Goal: Use online tool/utility

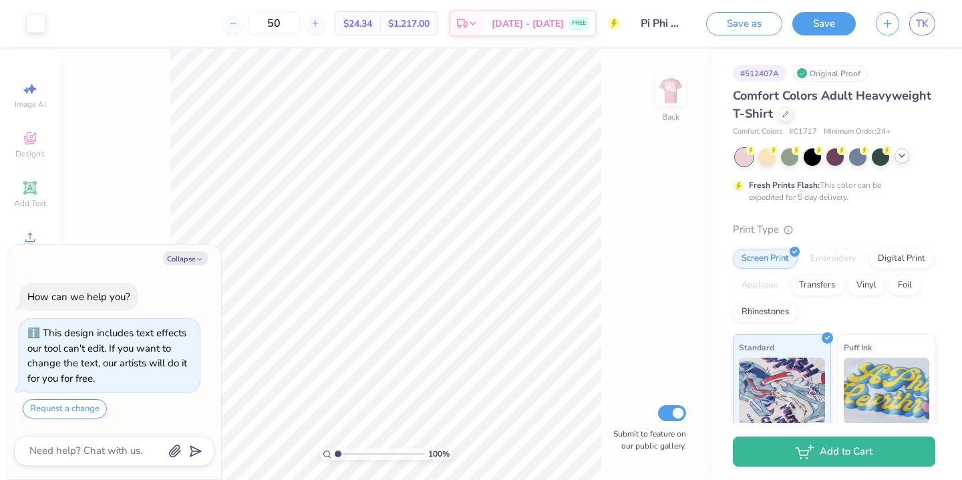
click at [904, 162] on div at bounding box center [902, 155] width 15 height 15
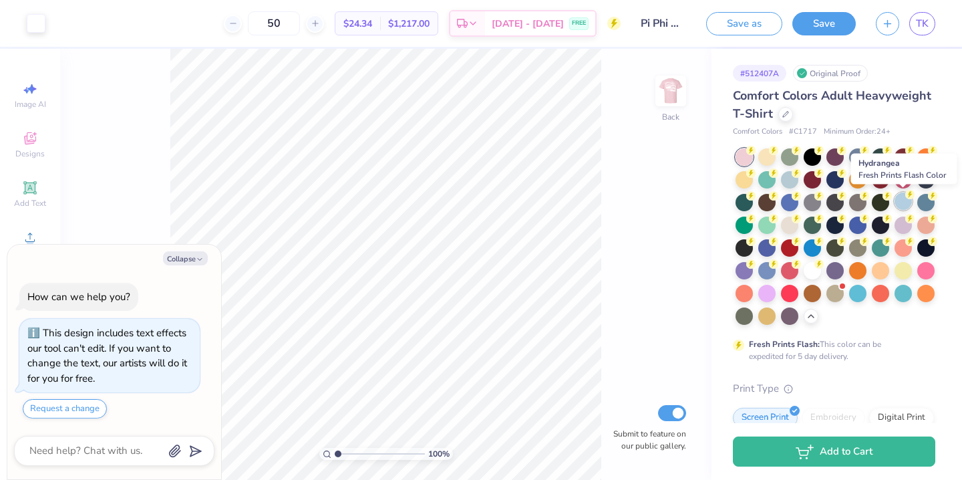
click at [904, 207] on div at bounding box center [903, 200] width 17 height 17
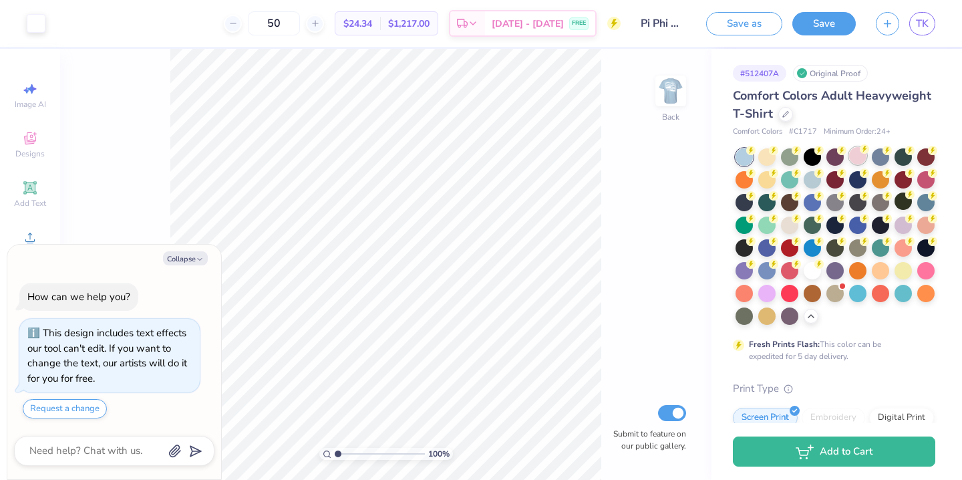
click at [857, 162] on div at bounding box center [857, 155] width 17 height 17
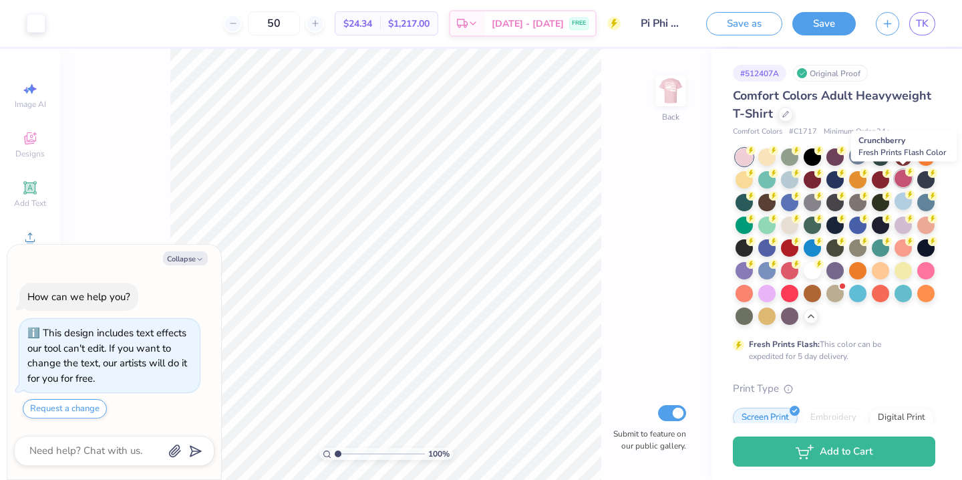
click at [905, 180] on div at bounding box center [903, 178] width 17 height 17
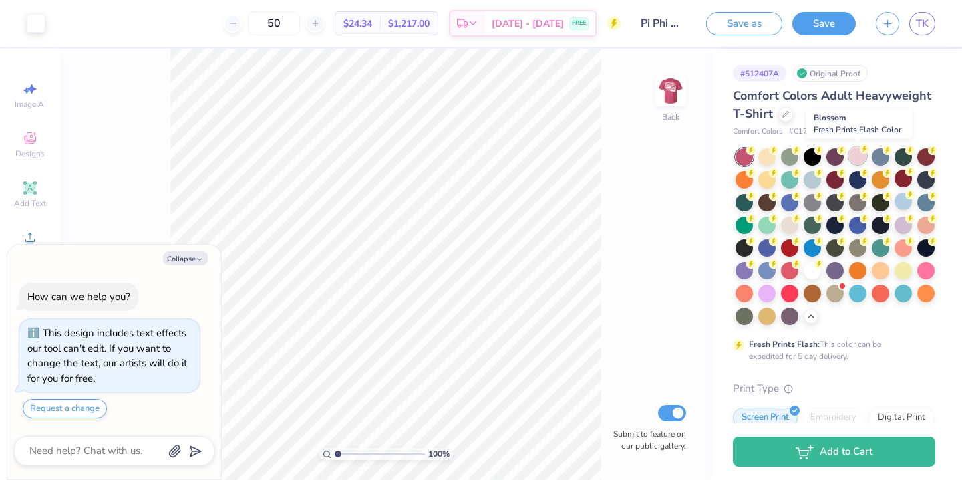
click at [855, 161] on div at bounding box center [857, 155] width 17 height 17
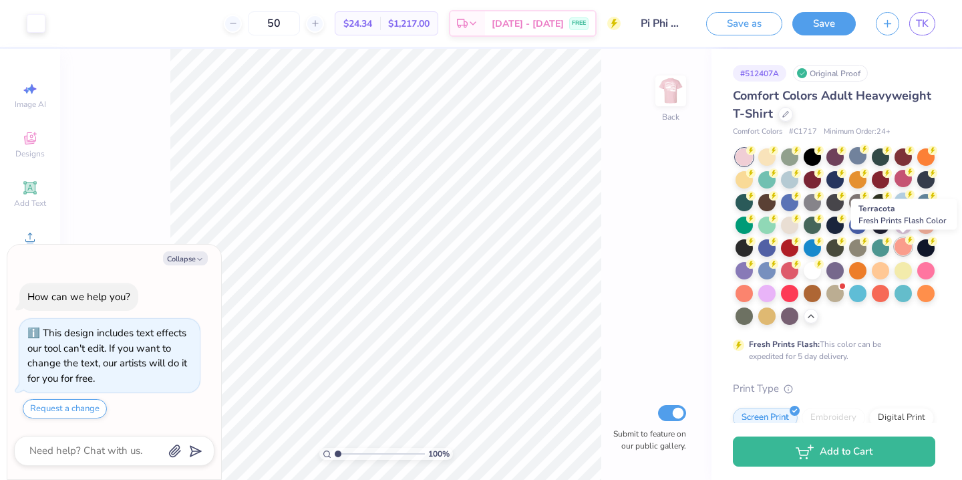
click at [906, 247] on div at bounding box center [903, 246] width 17 height 17
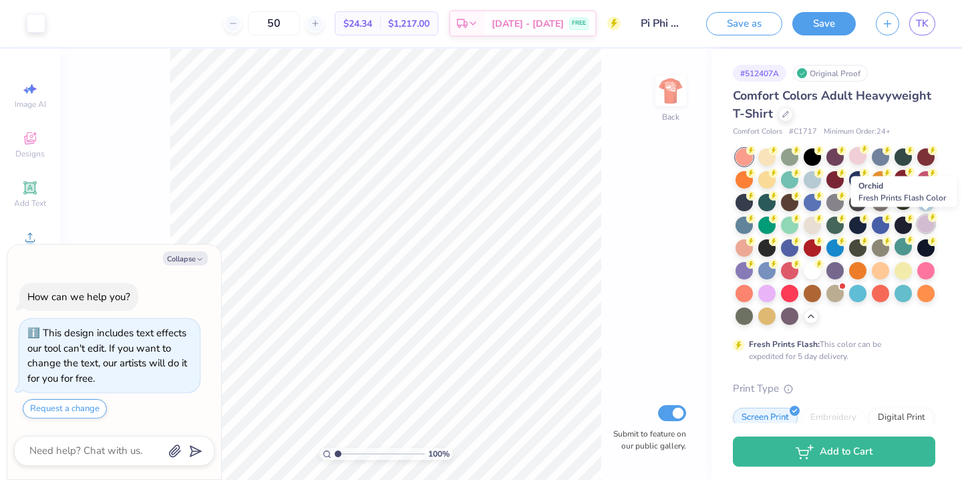
click at [922, 227] on div at bounding box center [926, 223] width 17 height 17
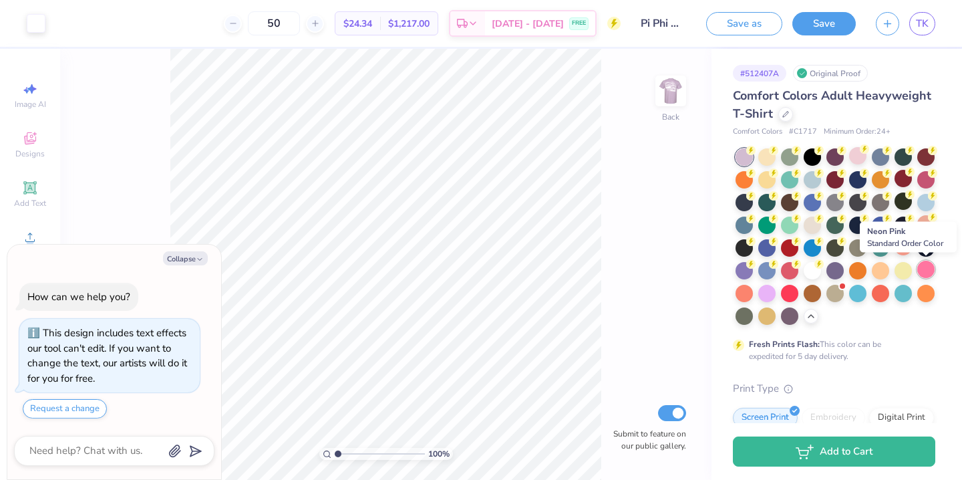
click at [932, 267] on div at bounding box center [926, 269] width 17 height 17
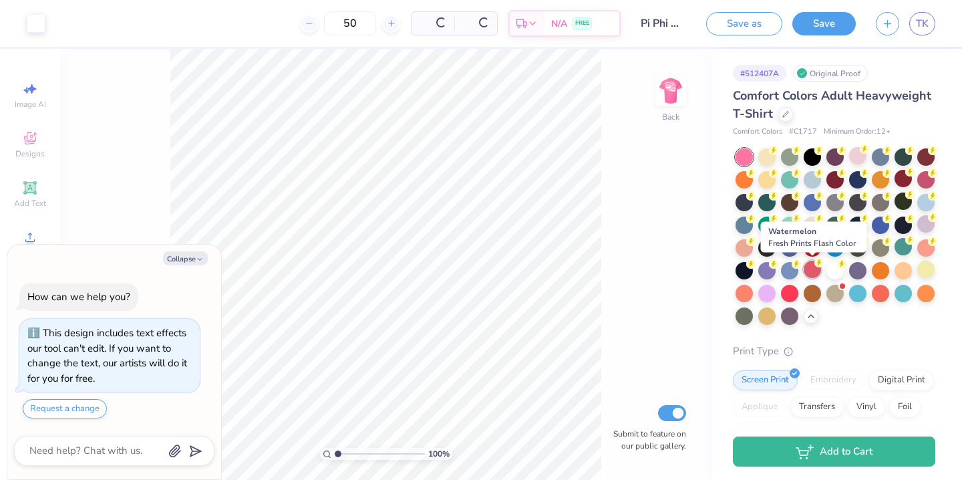
click at [815, 269] on div at bounding box center [812, 269] width 17 height 17
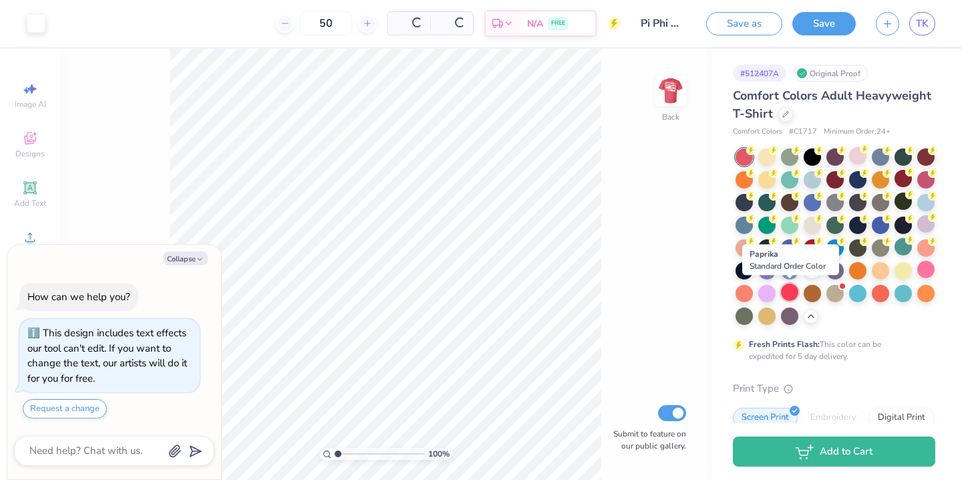
click at [794, 290] on div at bounding box center [789, 291] width 17 height 17
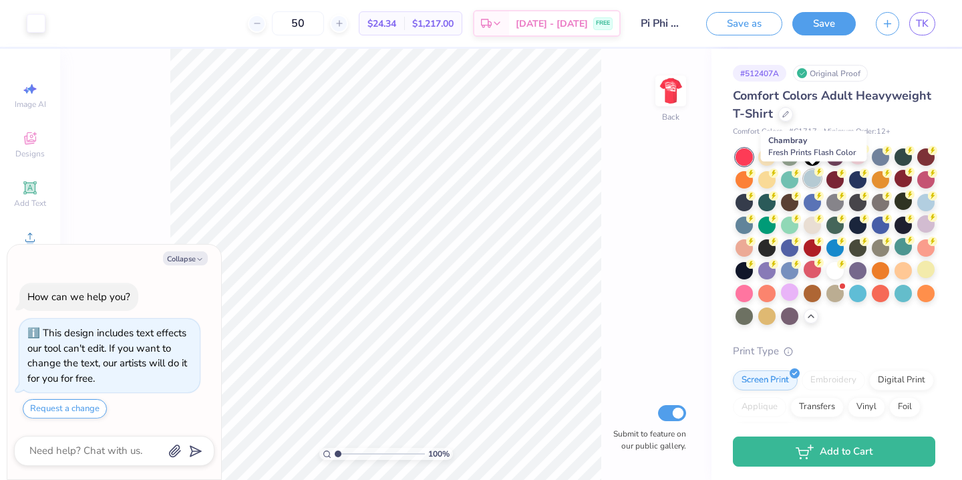
click at [814, 181] on div at bounding box center [812, 178] width 17 height 17
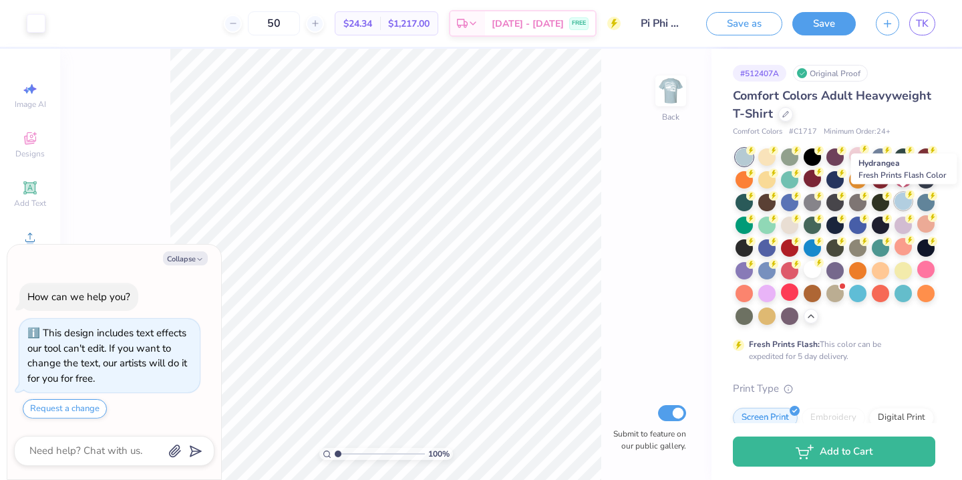
click at [906, 207] on div at bounding box center [903, 200] width 17 height 17
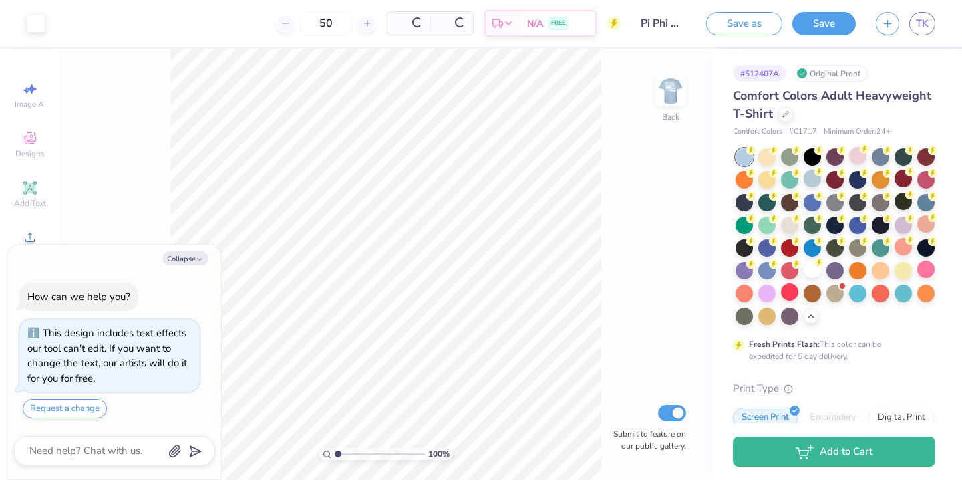
type textarea "x"
